Goal: Information Seeking & Learning: Learn about a topic

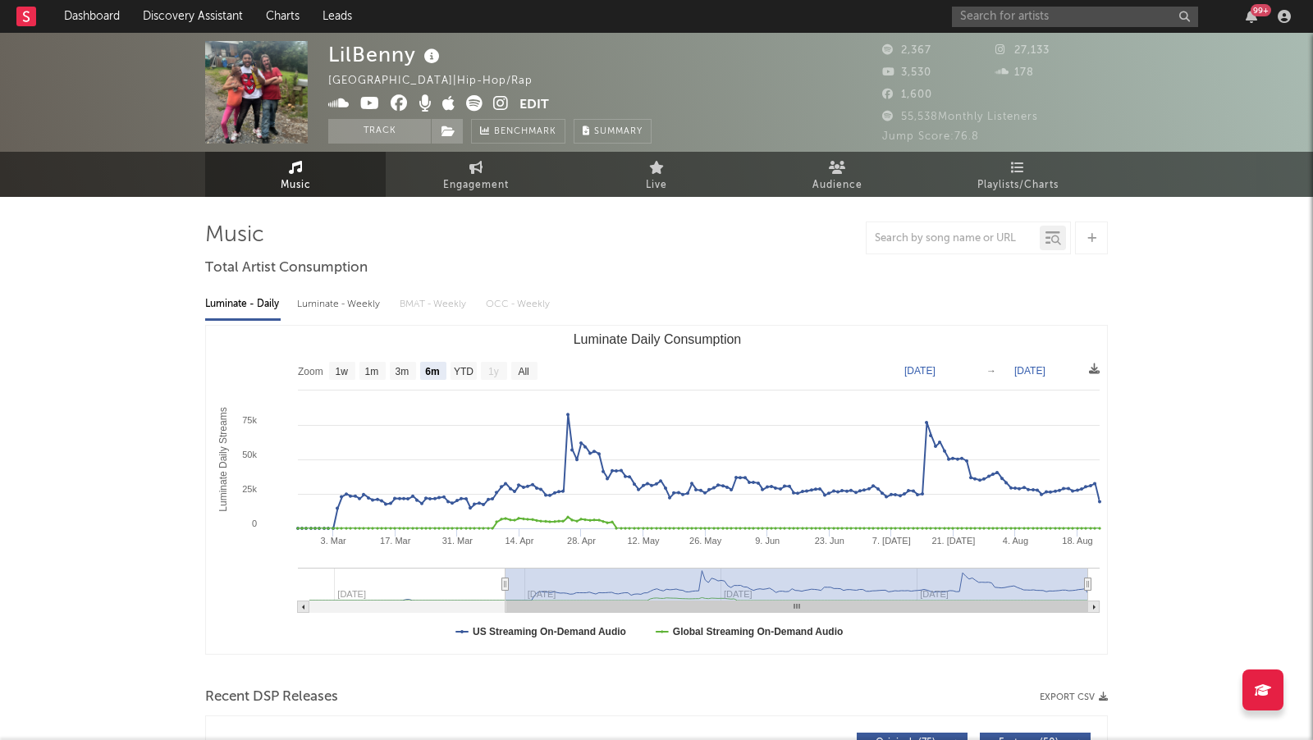
select select "6m"
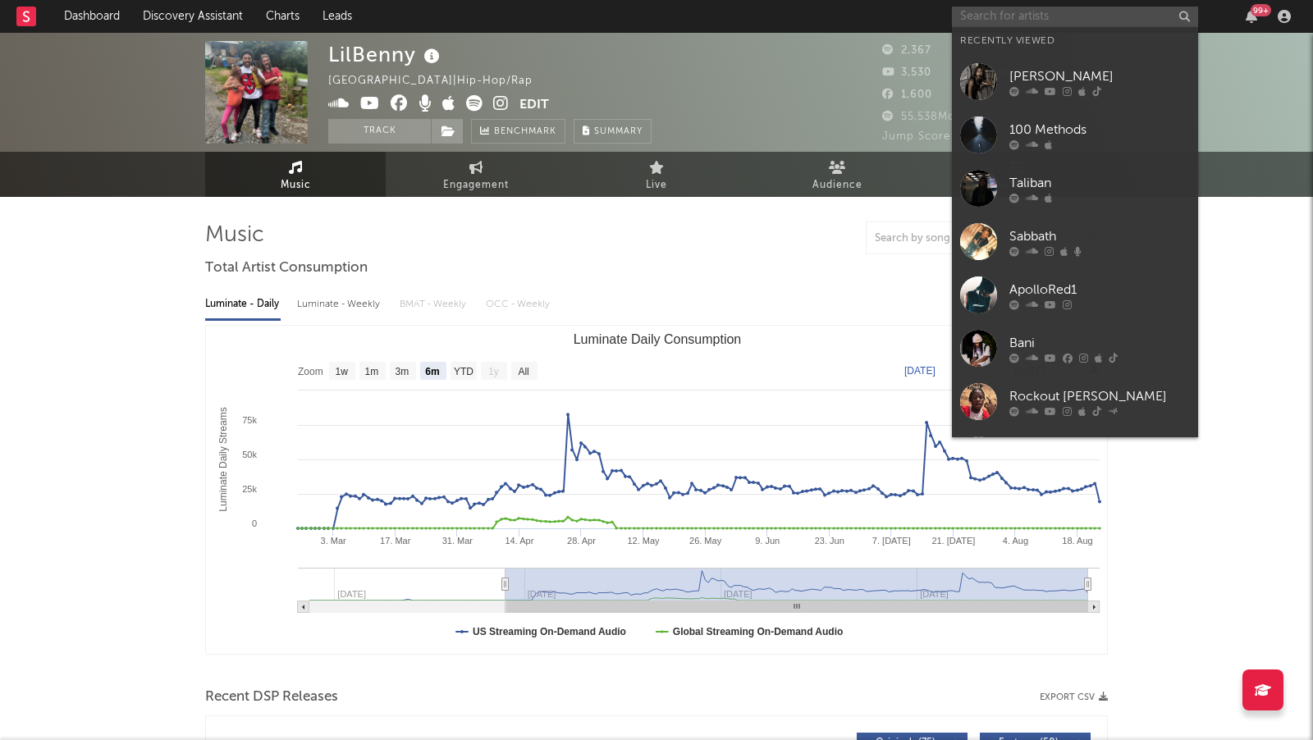
click at [1098, 16] on input "text" at bounding box center [1075, 17] width 246 height 21
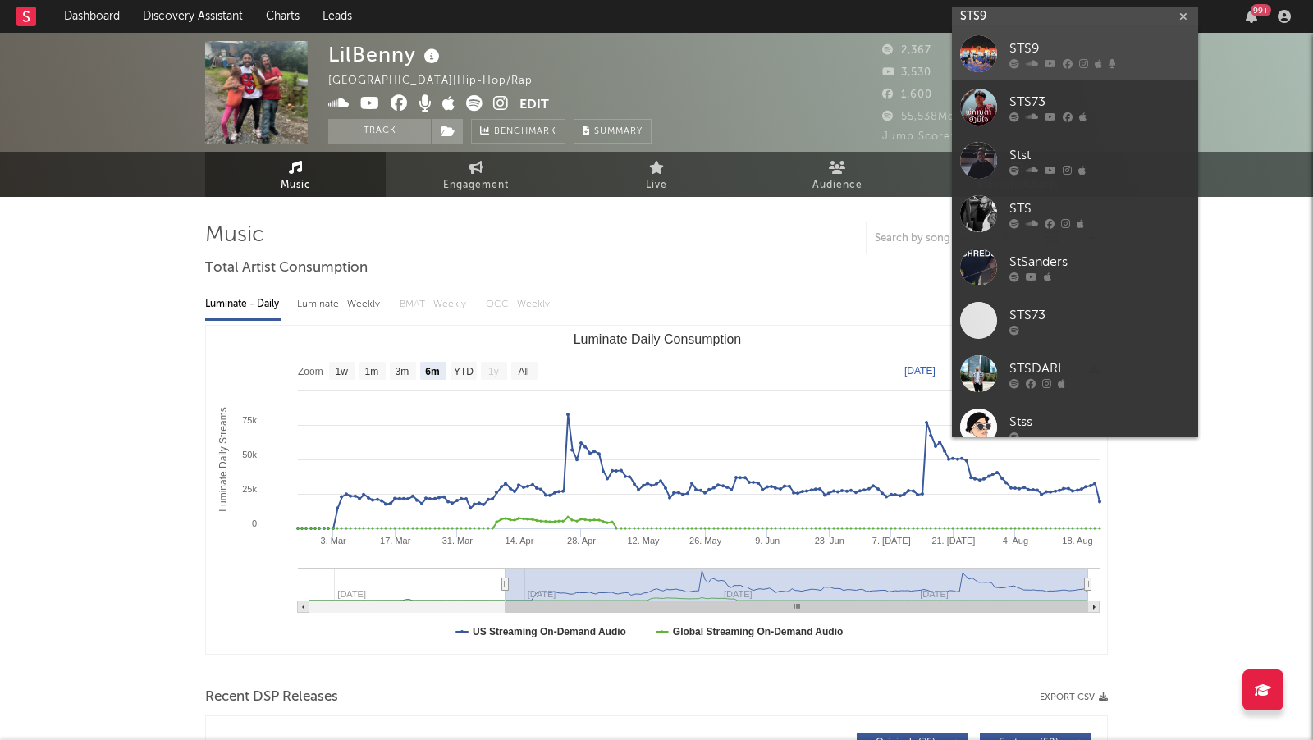
type input "STS9"
click at [1152, 47] on div "STS9" at bounding box center [1100, 49] width 181 height 20
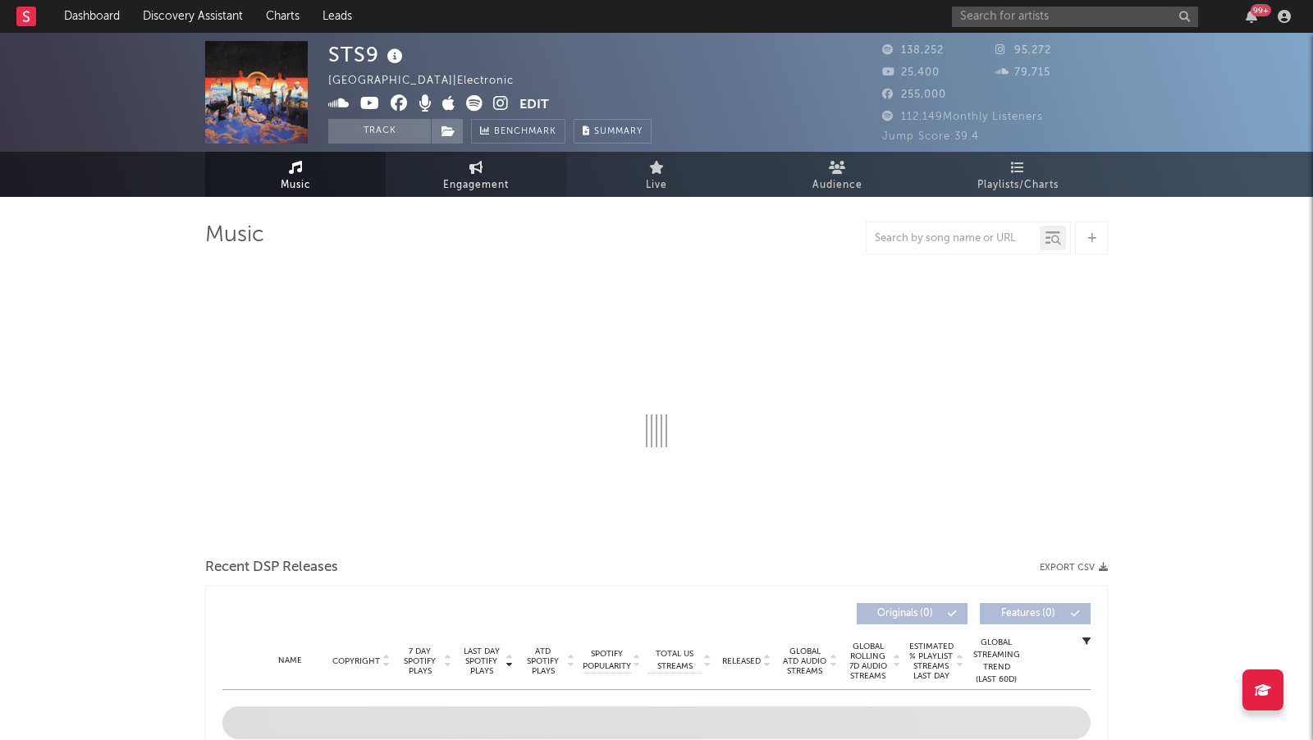
select select "6m"
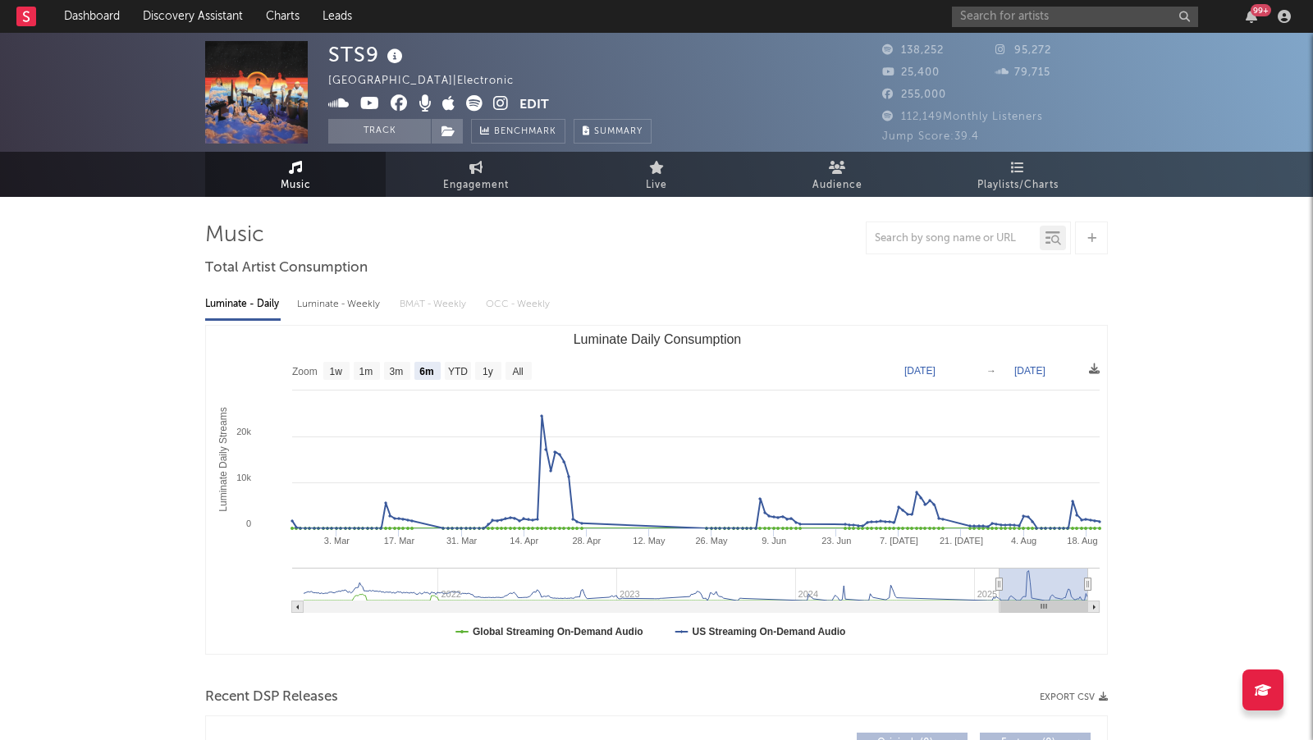
click at [494, 103] on icon at bounding box center [501, 103] width 16 height 16
click at [1020, 13] on input "text" at bounding box center [1075, 17] width 246 height 21
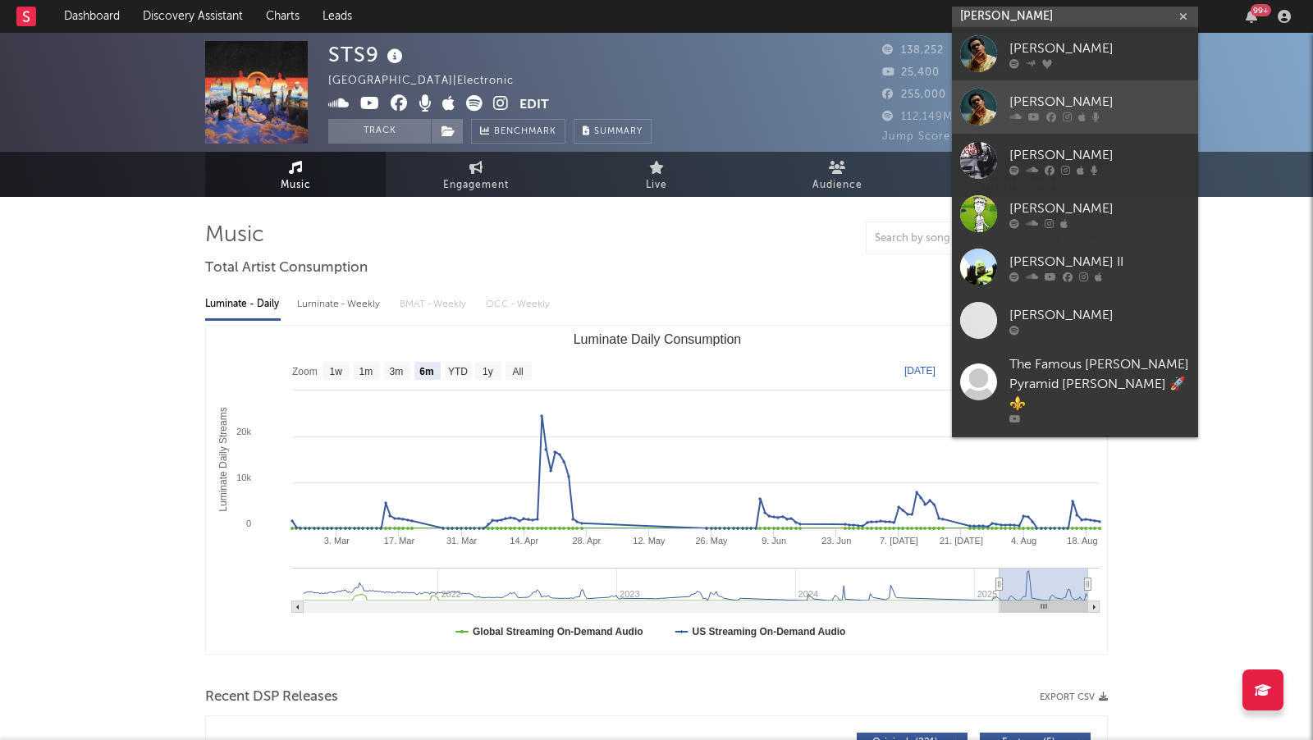
type input "[PERSON_NAME]"
click at [1116, 111] on div "[PERSON_NAME]" at bounding box center [1100, 103] width 181 height 20
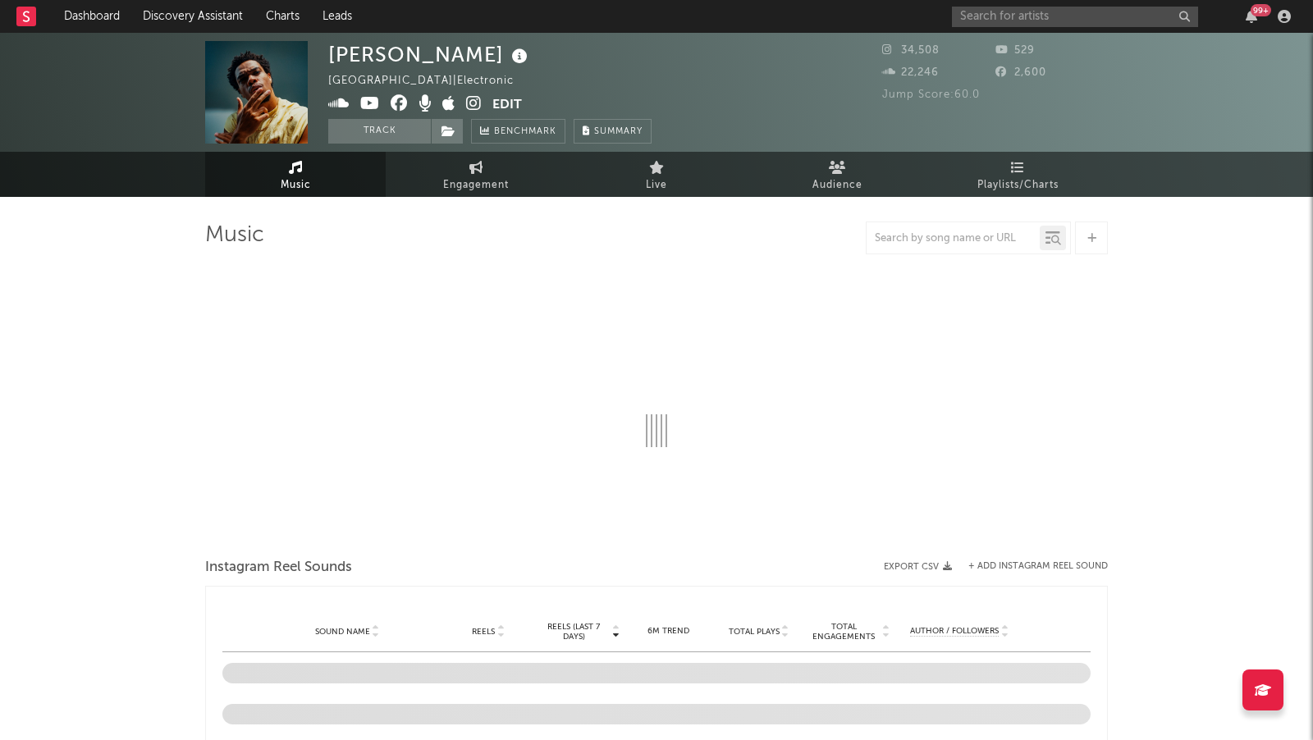
select select "1w"
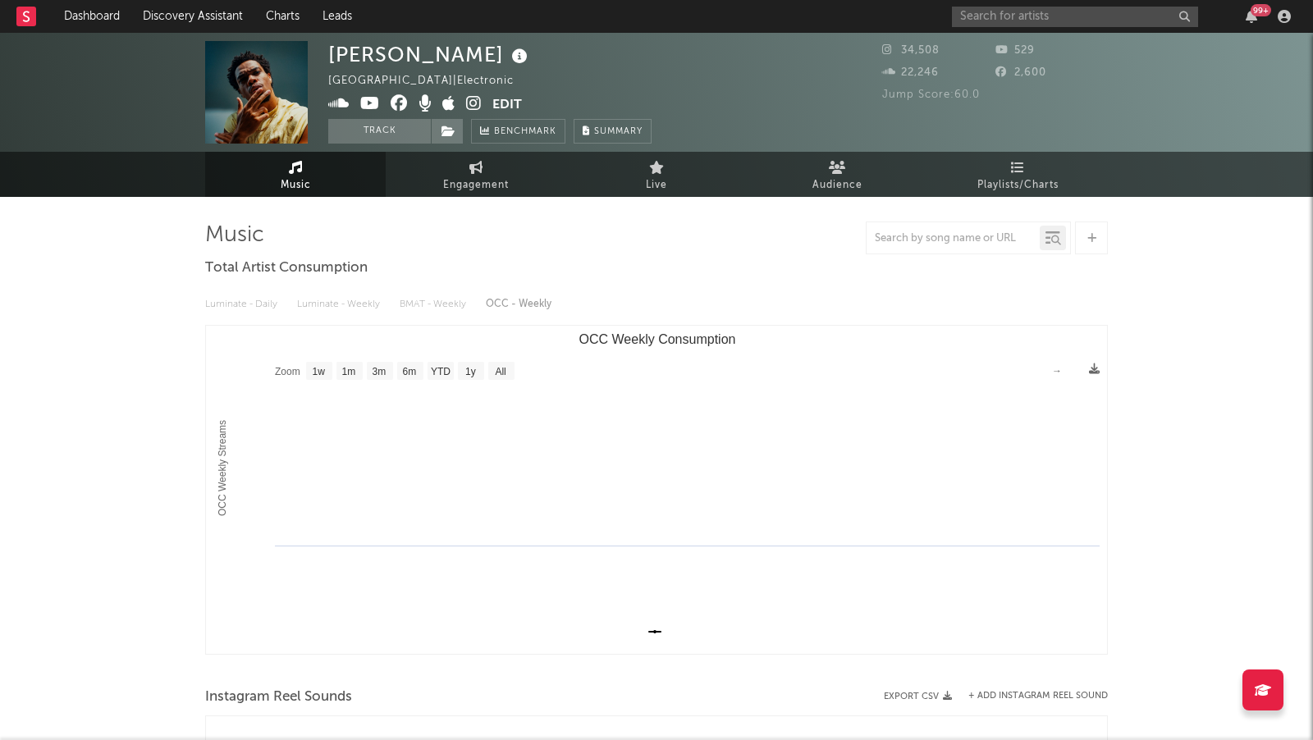
click at [469, 99] on icon at bounding box center [474, 103] width 16 height 16
click at [112, 17] on link "Dashboard" at bounding box center [92, 16] width 79 height 33
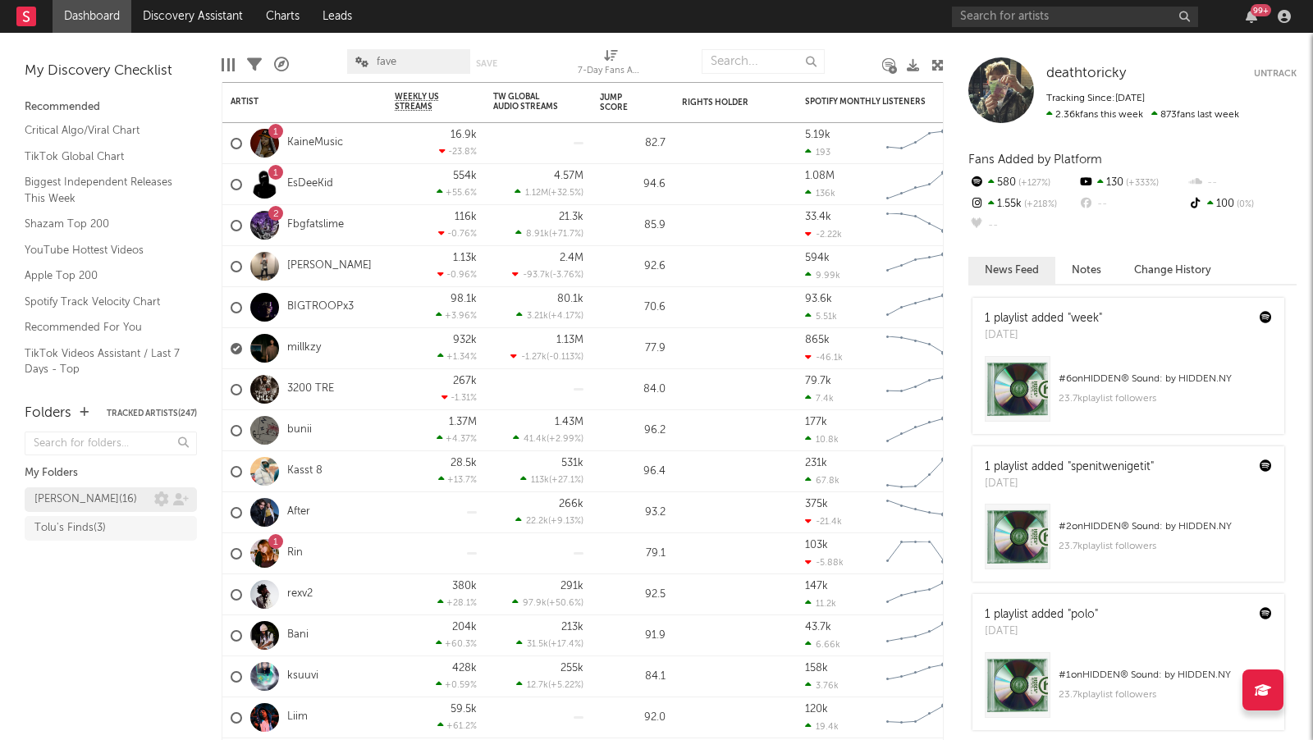
click at [105, 504] on div "[PERSON_NAME] ( 16 )" at bounding box center [94, 500] width 120 height 20
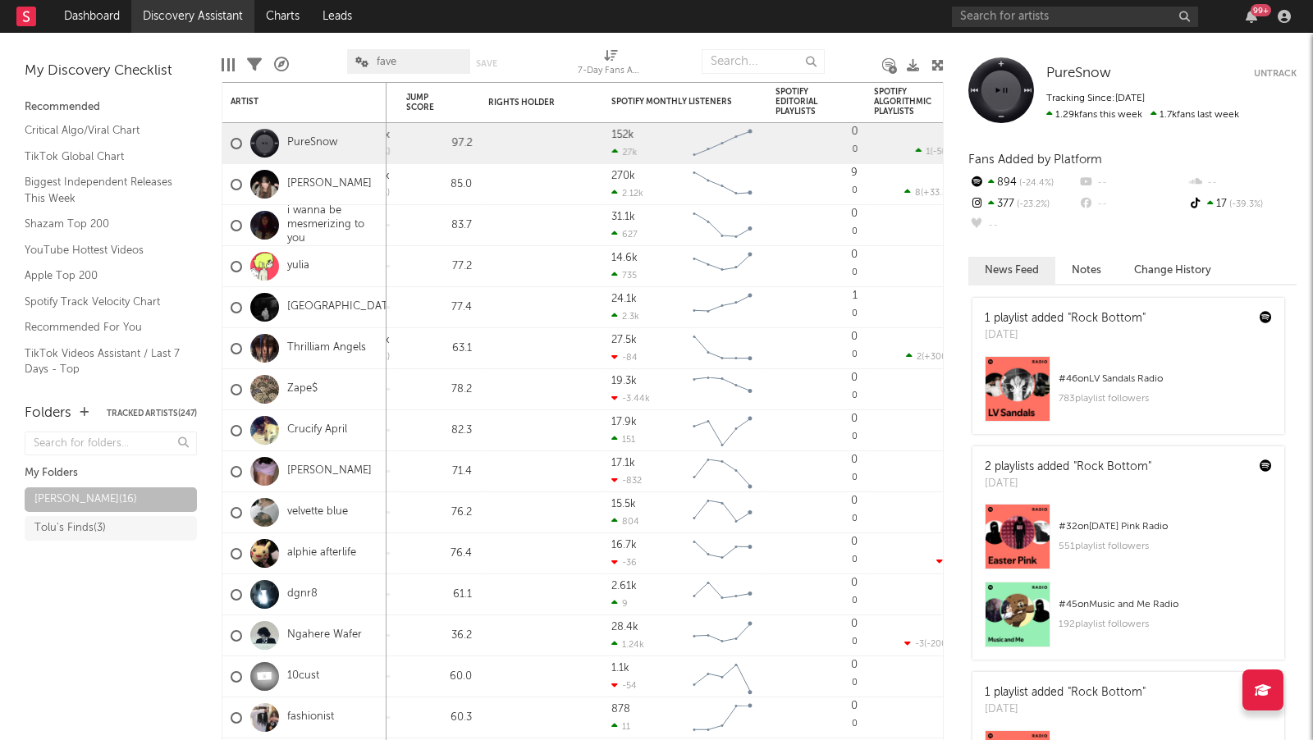
click at [210, 28] on link "Discovery Assistant" at bounding box center [192, 16] width 123 height 33
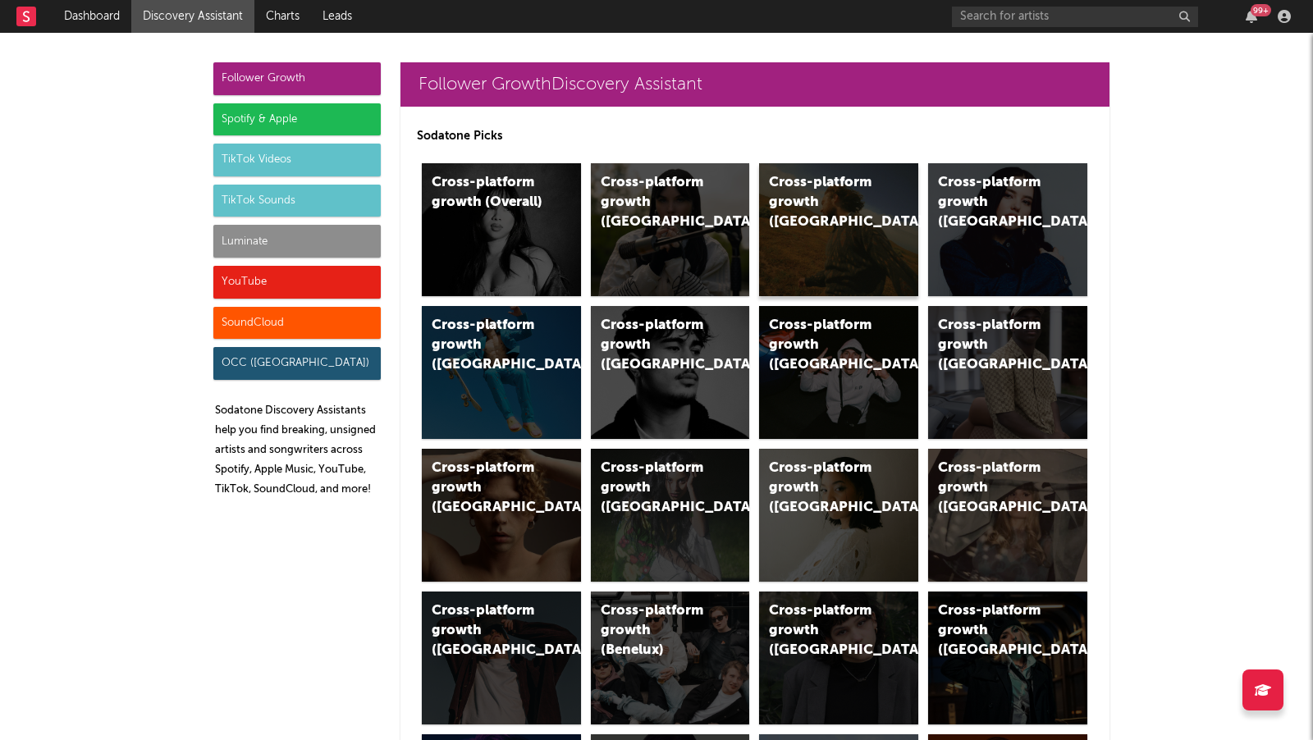
click at [809, 196] on div "Cross-platform growth ([GEOGRAPHIC_DATA])" at bounding box center [825, 202] width 112 height 59
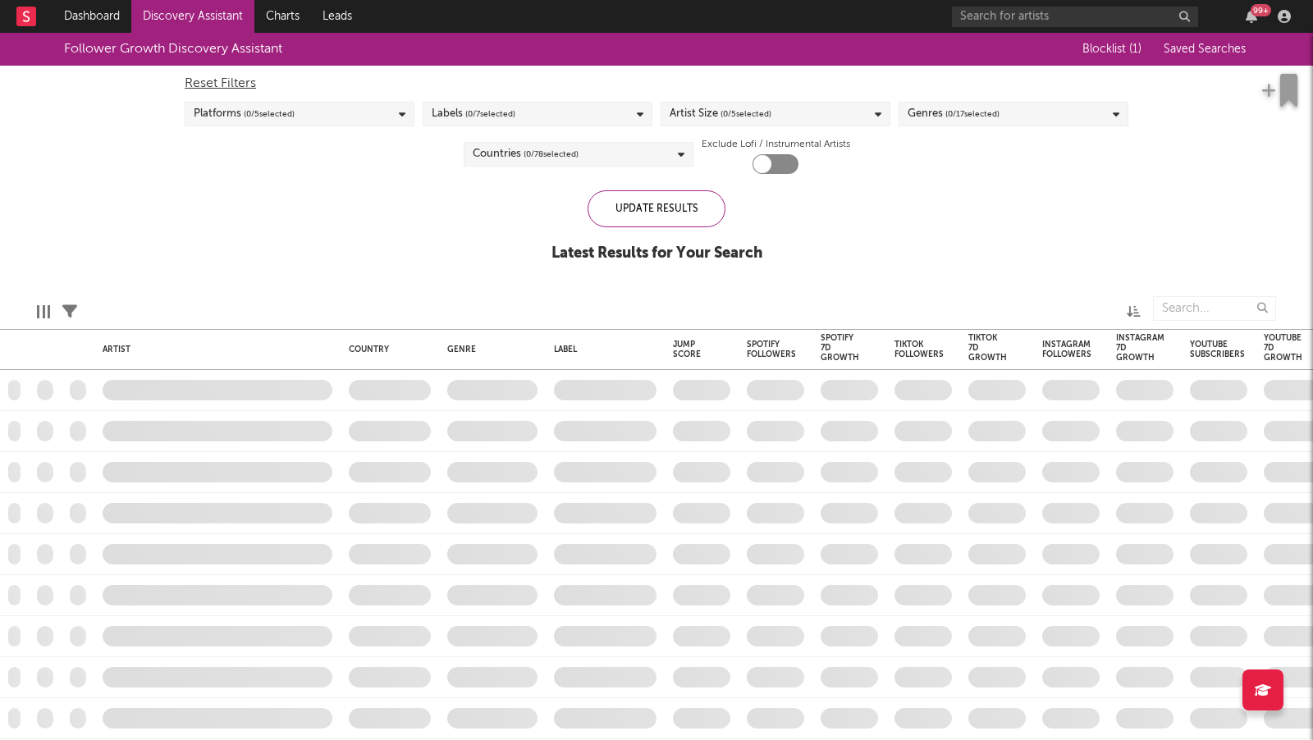
checkbox input "true"
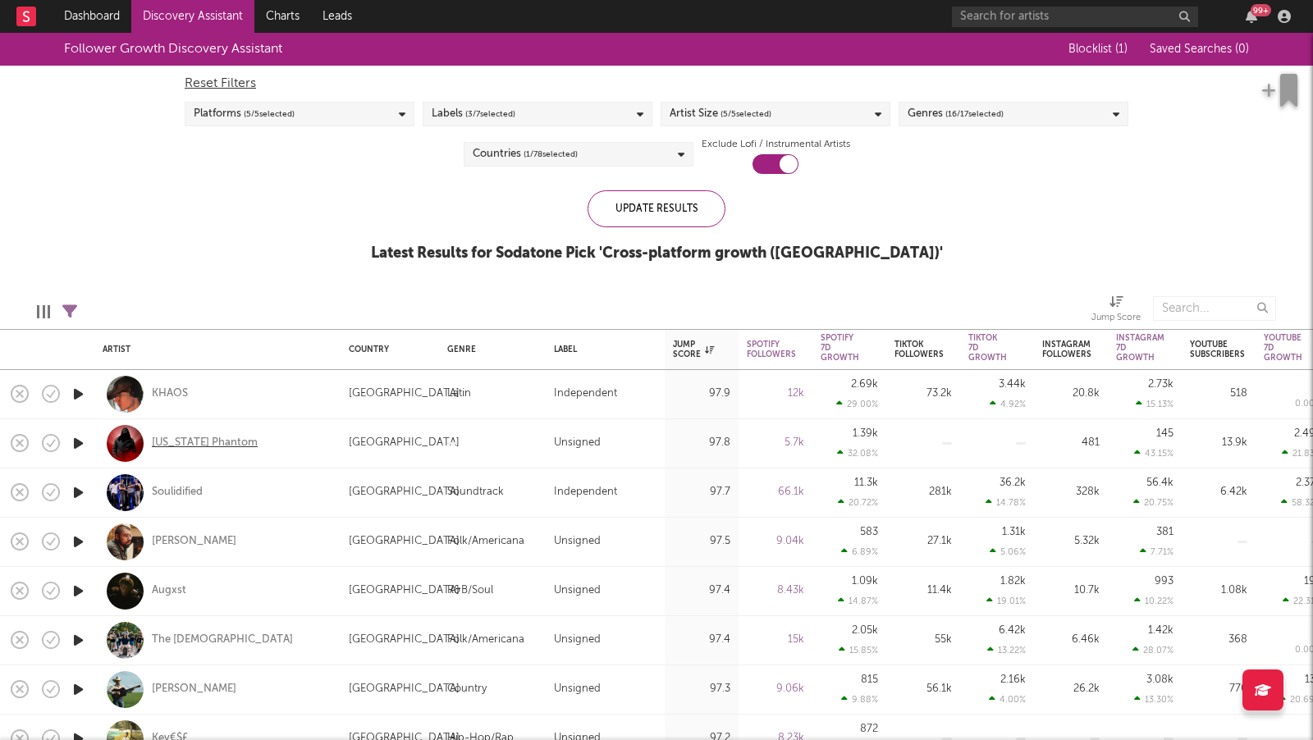
click at [222, 445] on div "[US_STATE] Phantom" at bounding box center [205, 443] width 106 height 15
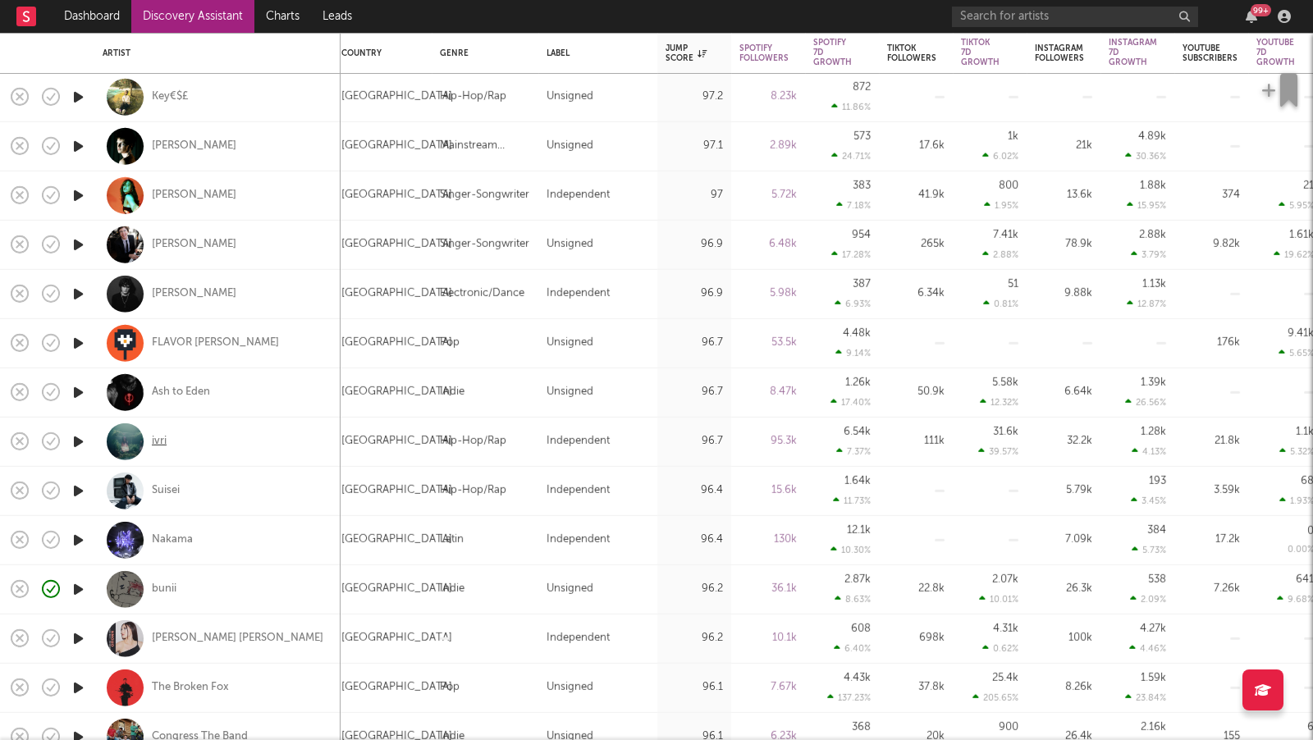
click at [158, 442] on div "ivri" at bounding box center [159, 441] width 15 height 15
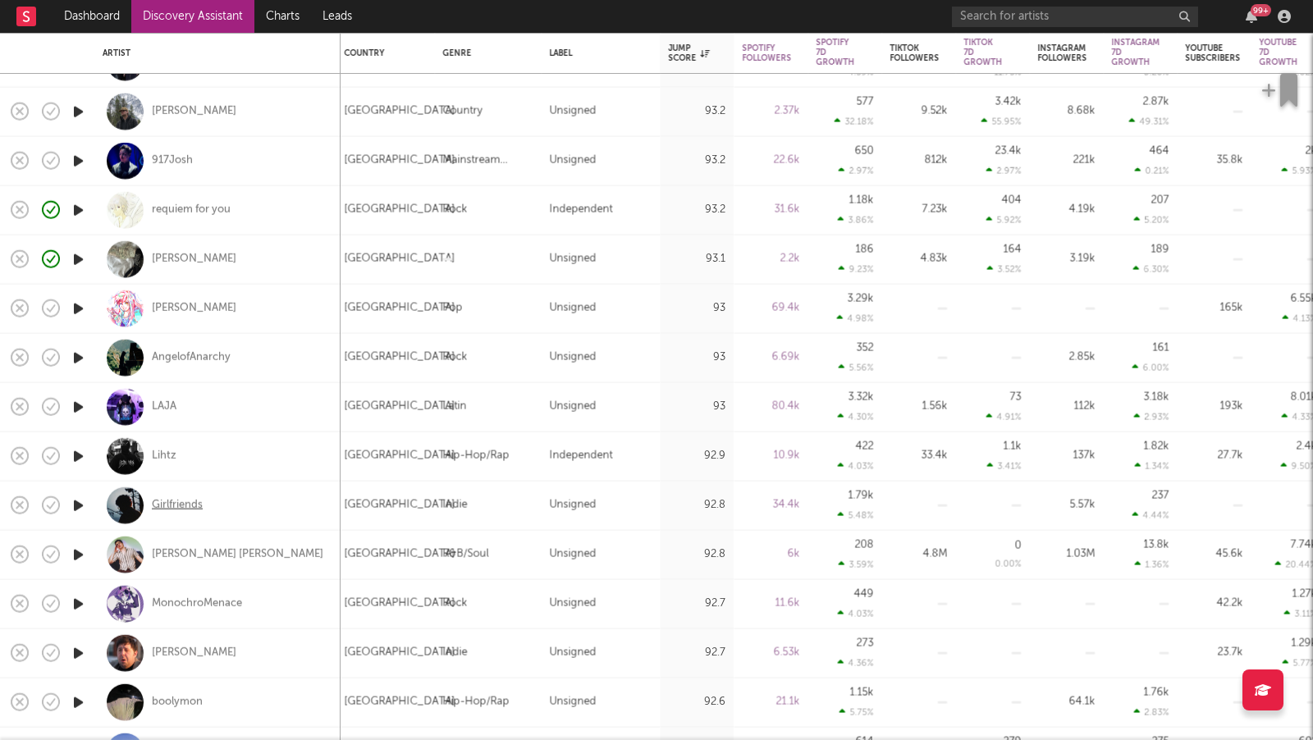
click at [188, 506] on div "Girlfriends" at bounding box center [177, 505] width 51 height 15
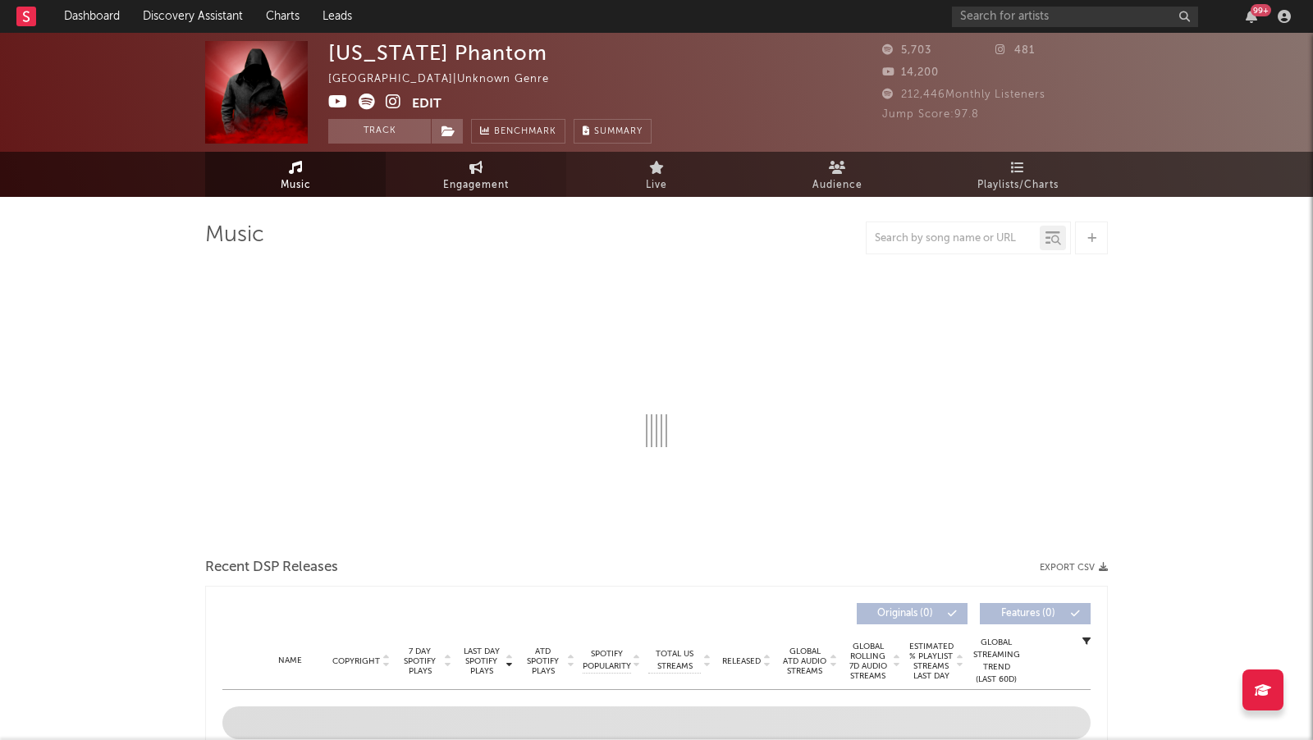
select select "1w"
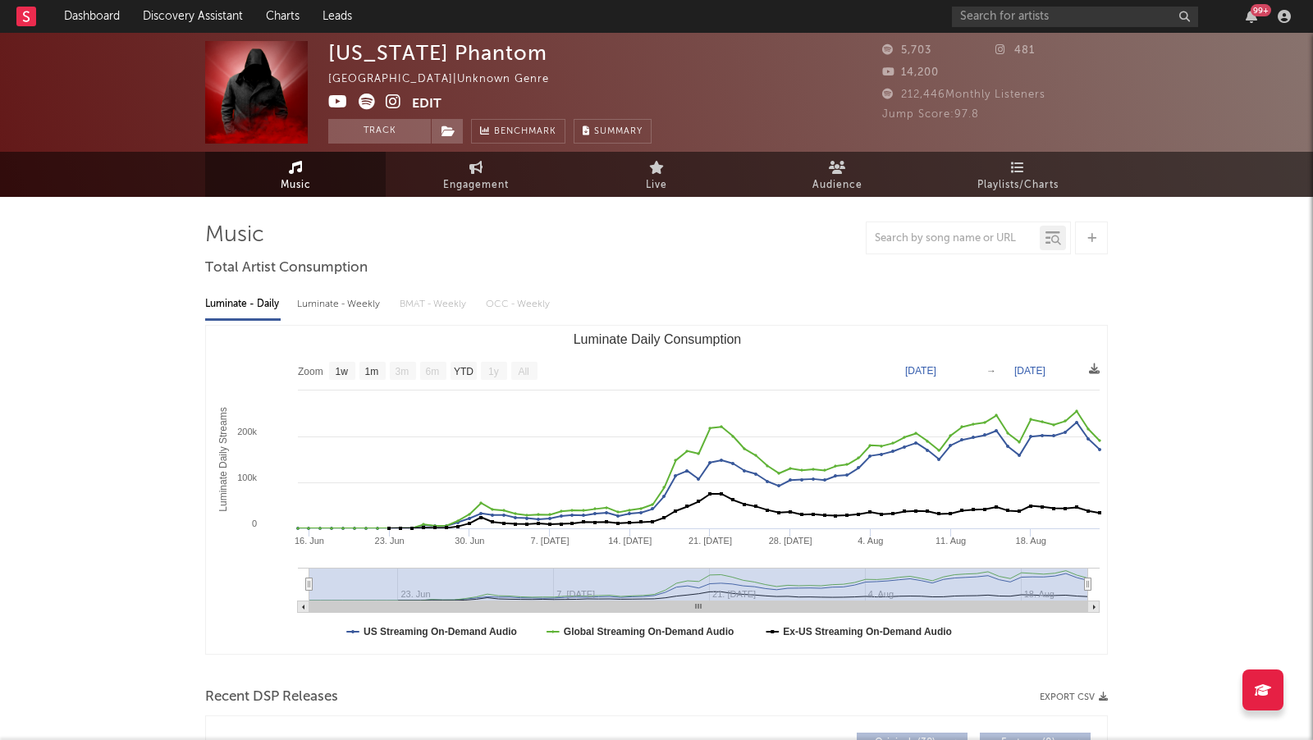
click at [392, 101] on icon at bounding box center [394, 102] width 16 height 16
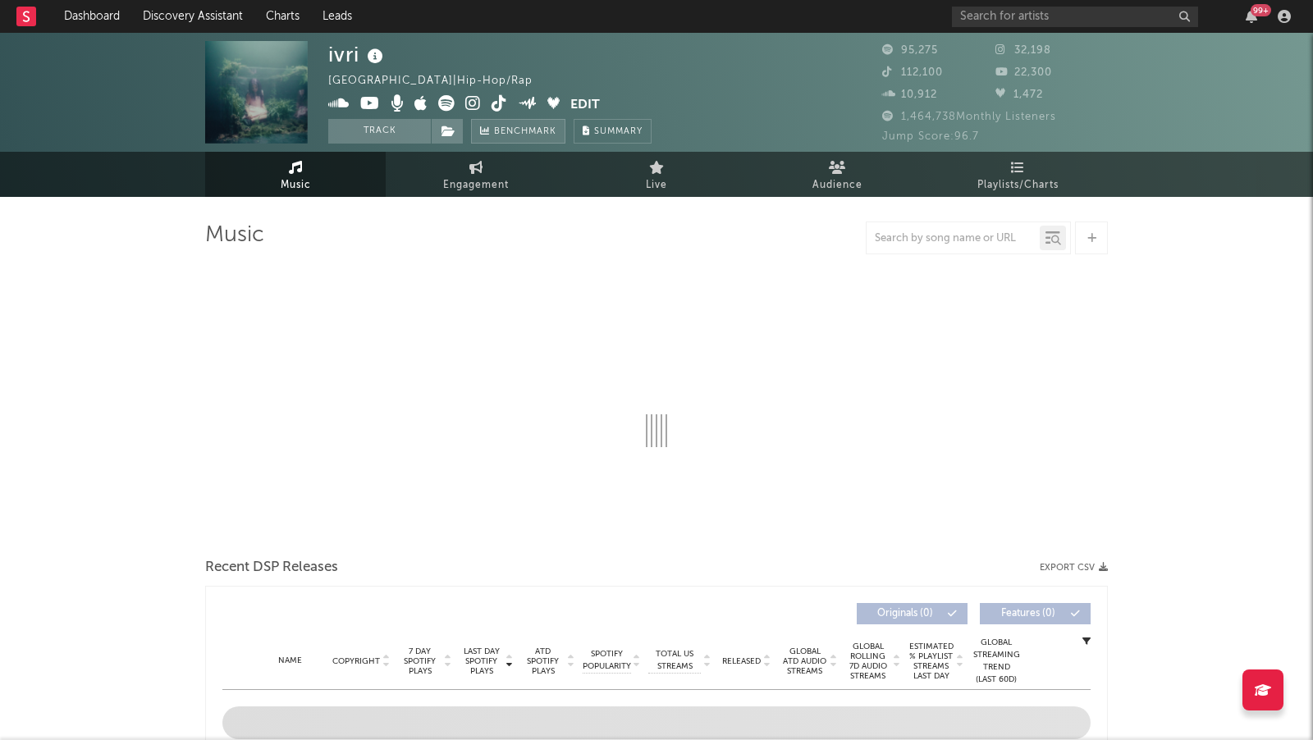
select select "6m"
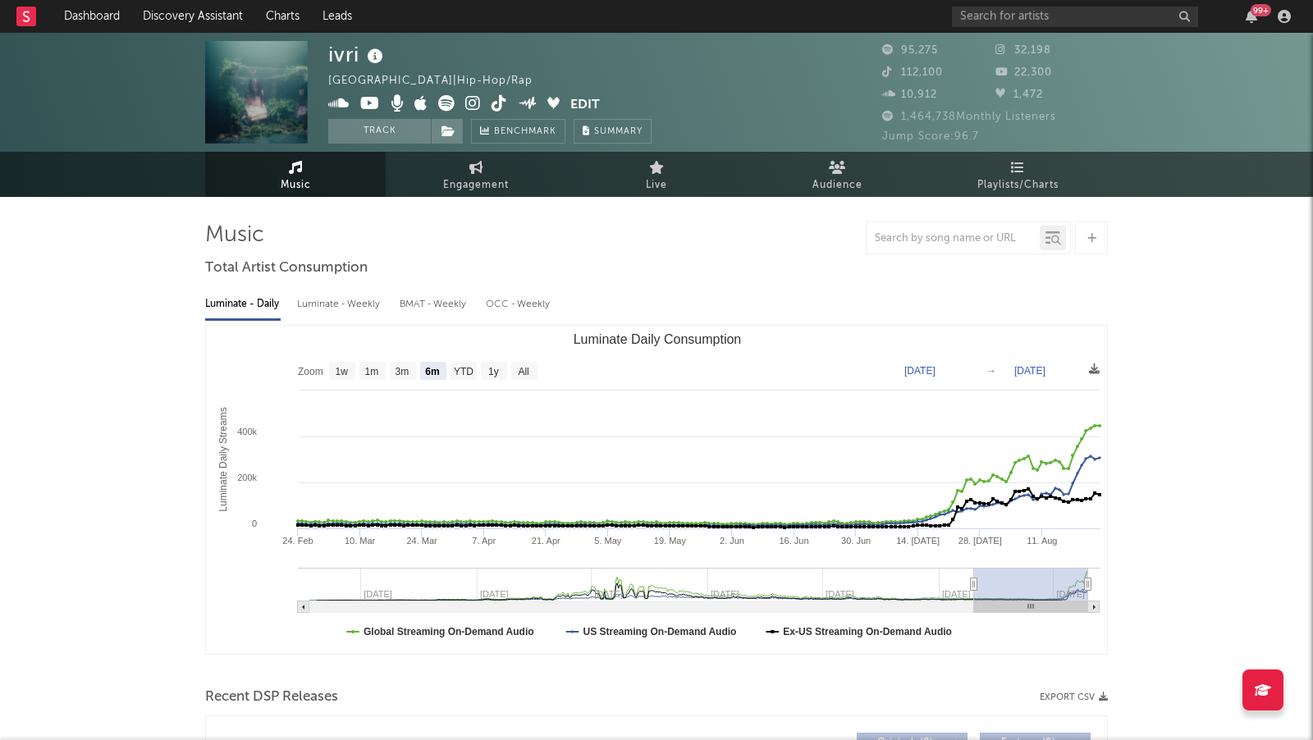
click at [474, 105] on icon at bounding box center [473, 103] width 16 height 16
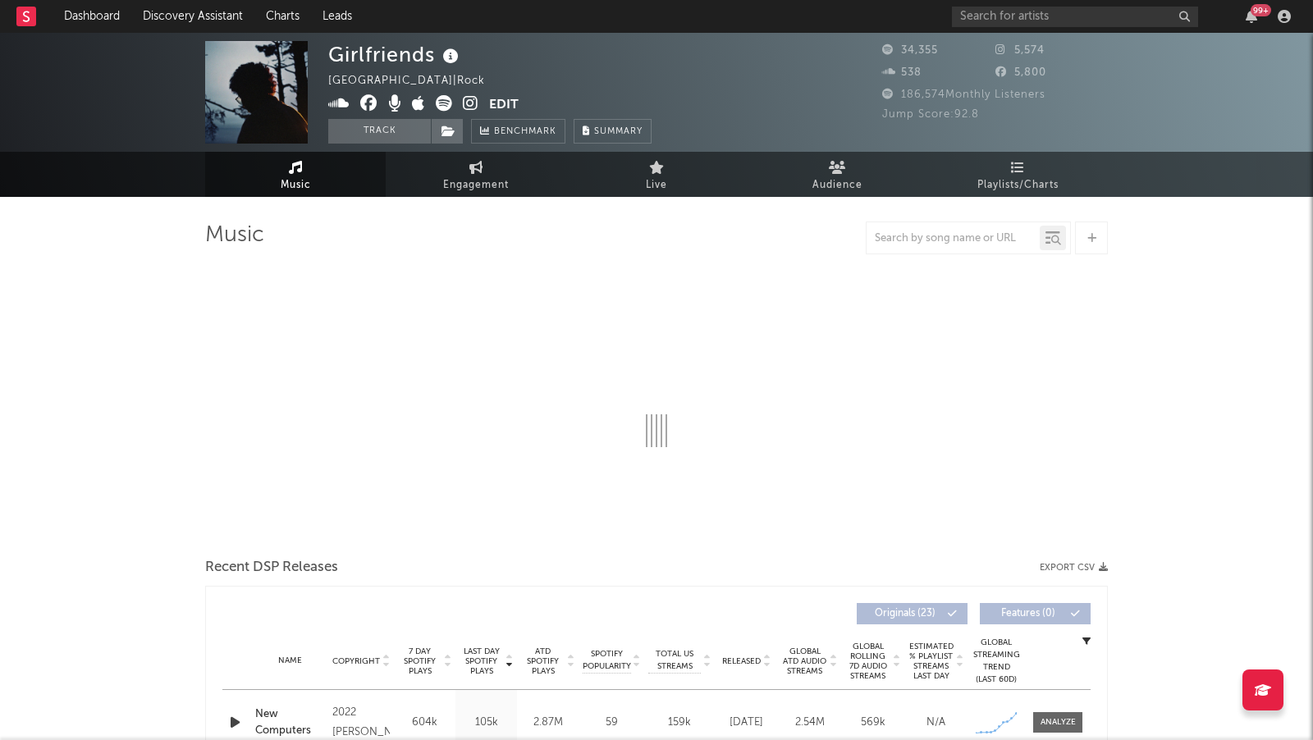
select select "6m"
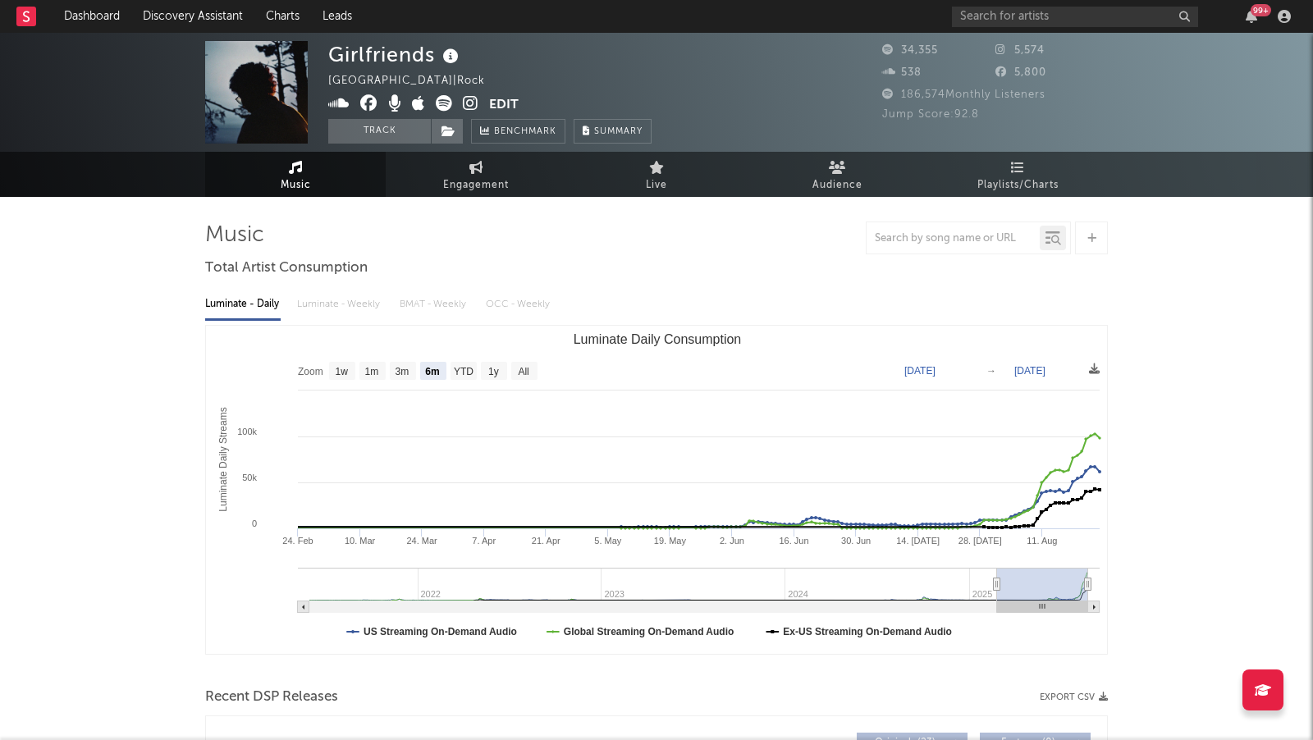
click at [464, 105] on icon at bounding box center [471, 103] width 16 height 16
